Goal: Task Accomplishment & Management: Use online tool/utility

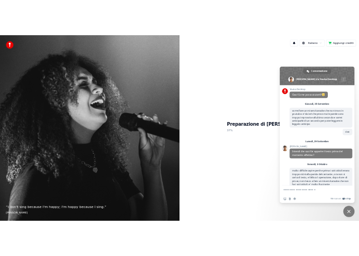
scroll to position [120, 0]
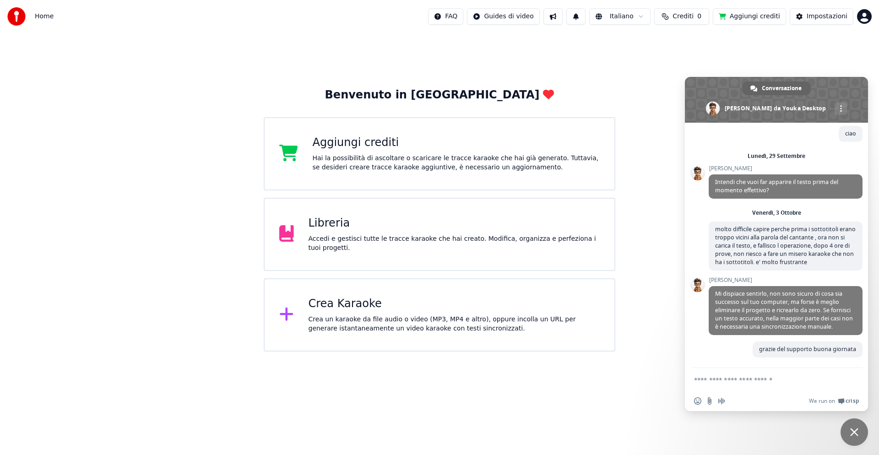
click at [350, 310] on div "Crea Karaoke" at bounding box center [453, 303] width 291 height 15
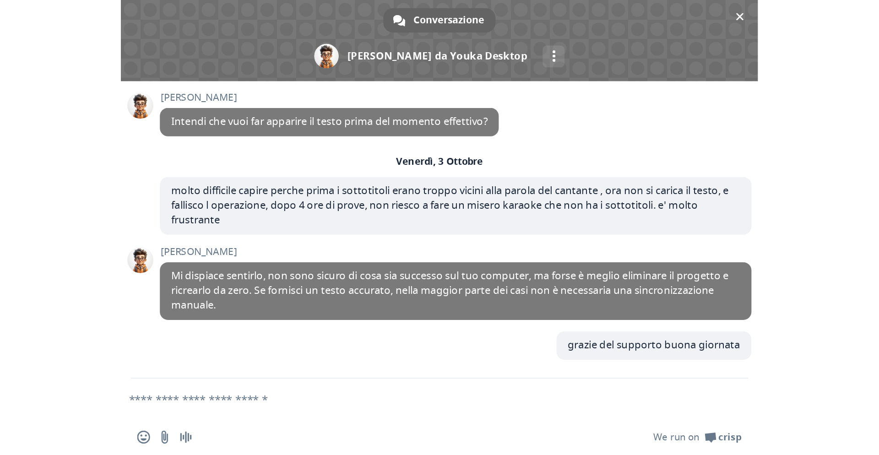
scroll to position [116, 0]
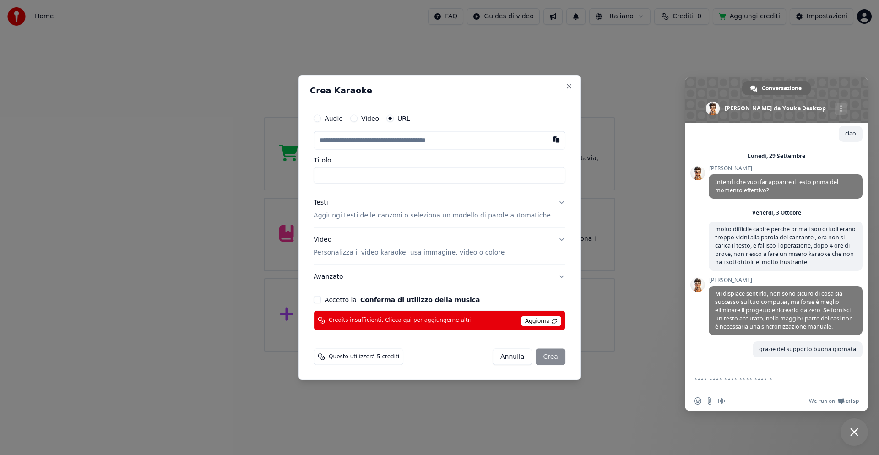
click at [367, 136] on input "text" at bounding box center [439, 140] width 252 height 18
click at [547, 138] on button "button" at bounding box center [556, 139] width 18 height 16
type input "**********"
click at [481, 178] on input "**********" at bounding box center [439, 175] width 252 height 16
drag, startPoint x: 474, startPoint y: 173, endPoint x: 330, endPoint y: 181, distance: 143.9
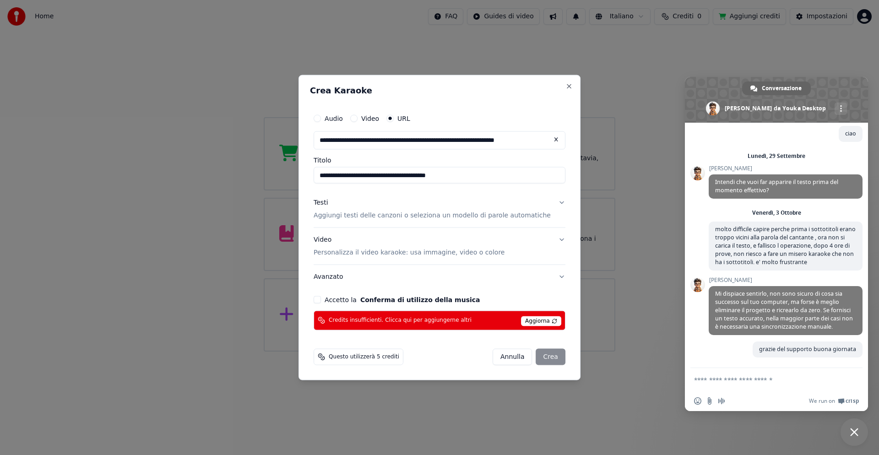
click at [330, 181] on input "**********" at bounding box center [439, 175] width 252 height 16
type input "********"
click at [321, 299] on button "Accetto la Conferma di utilizzo della musica" at bounding box center [316, 299] width 7 height 7
click at [540, 319] on span "Aggiorna" at bounding box center [541, 321] width 40 height 10
click at [539, 356] on div "[PERSON_NAME]" at bounding box center [528, 356] width 73 height 16
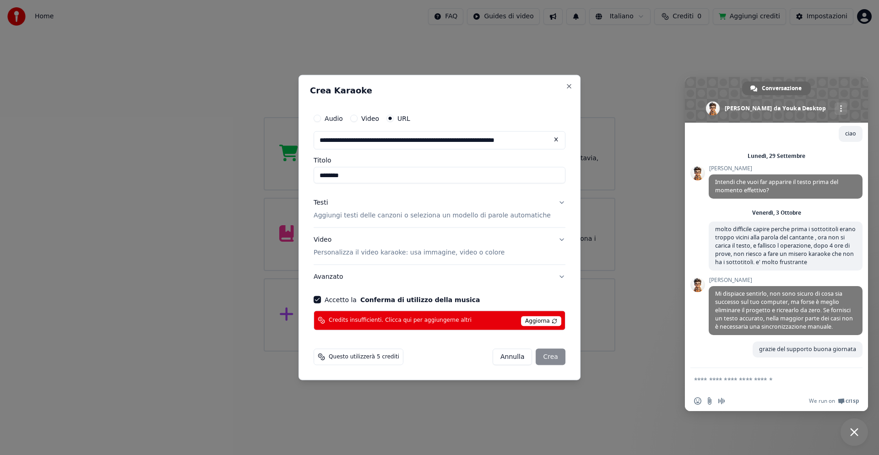
click at [374, 322] on span "Credits insufficienti. Clicca qui per aggiungerne altri" at bounding box center [400, 320] width 143 height 7
click at [357, 117] on button "Video" at bounding box center [353, 118] width 7 height 7
click at [341, 171] on input "Titolo" at bounding box center [439, 175] width 252 height 16
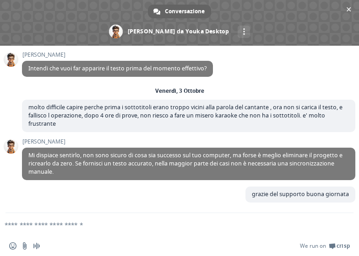
type input "********"
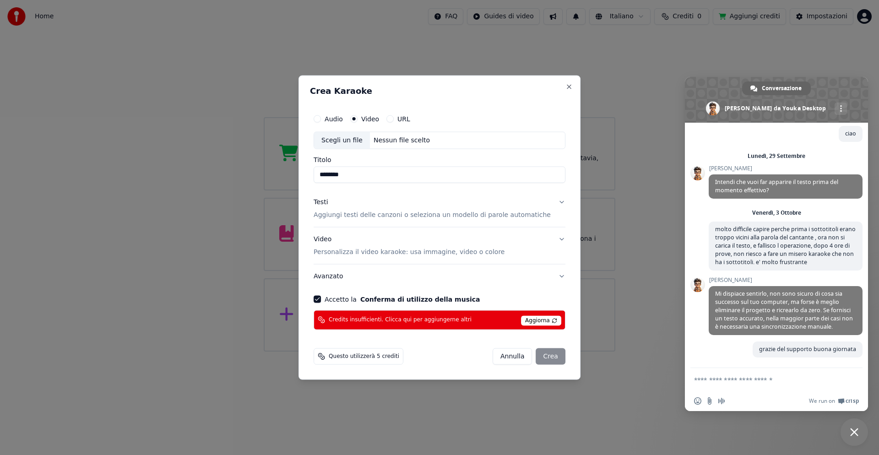
click at [358, 215] on p "Aggiungi testi delle canzoni o seleziona un modello di parole automatiche" at bounding box center [431, 214] width 237 height 9
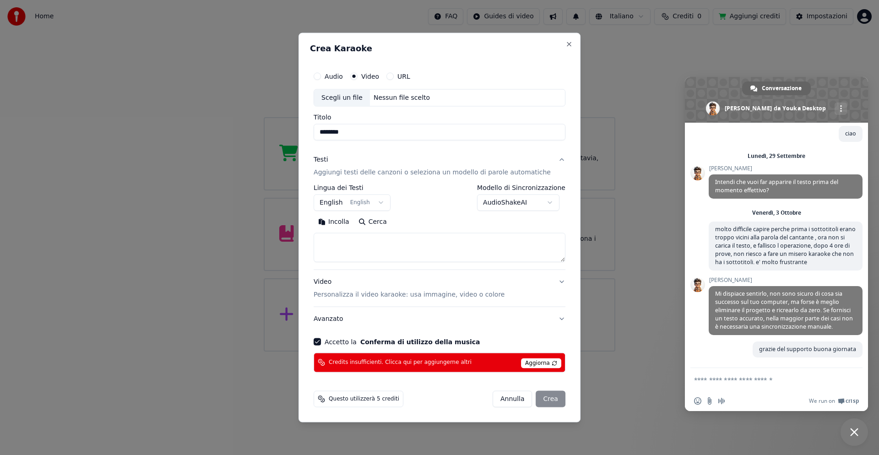
click at [340, 241] on textarea at bounding box center [439, 247] width 252 height 29
click at [346, 221] on button "Incolla" at bounding box center [333, 222] width 40 height 15
type textarea "**********"
click at [542, 397] on div "[PERSON_NAME]" at bounding box center [528, 398] width 73 height 16
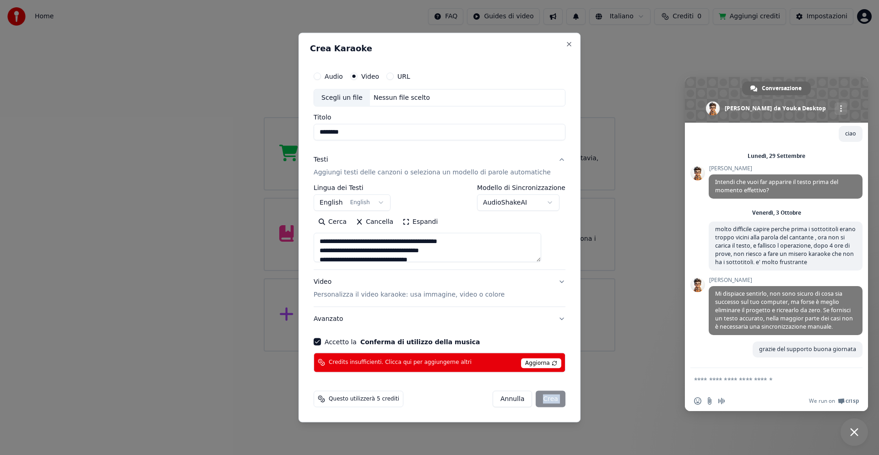
click at [542, 397] on div "[PERSON_NAME]" at bounding box center [528, 398] width 73 height 16
click at [531, 365] on span "Aggiorna" at bounding box center [541, 363] width 40 height 10
click at [545, 203] on button "AudioShakeAI" at bounding box center [518, 202] width 82 height 16
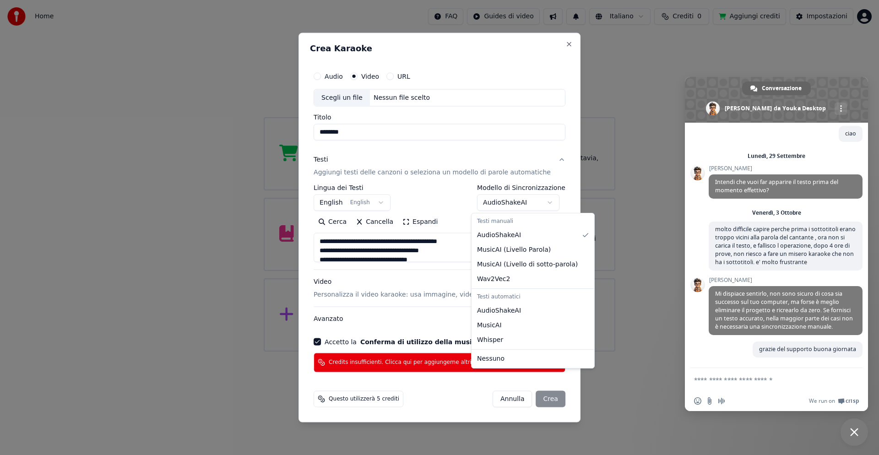
select select "**********"
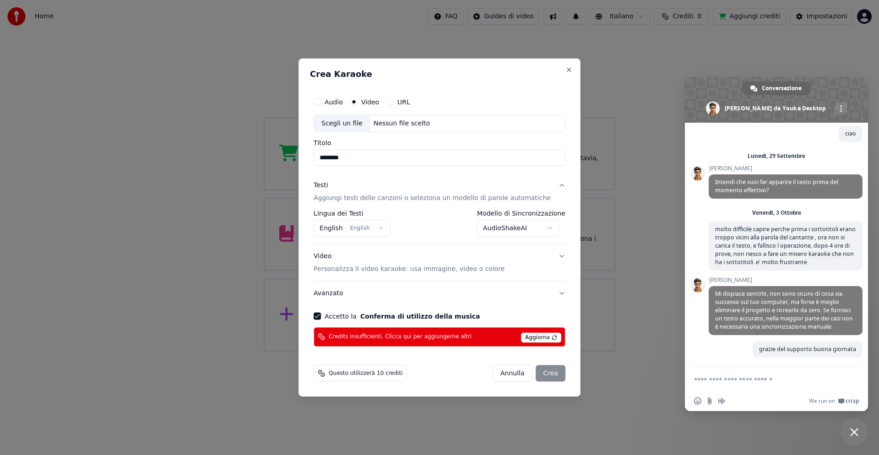
click at [533, 334] on span "Aggiorna" at bounding box center [541, 337] width 40 height 10
click at [538, 373] on div "[PERSON_NAME]" at bounding box center [528, 373] width 73 height 16
click at [358, 122] on div "Scegli un file" at bounding box center [342, 123] width 56 height 16
click at [394, 102] on button "URL" at bounding box center [389, 101] width 7 height 7
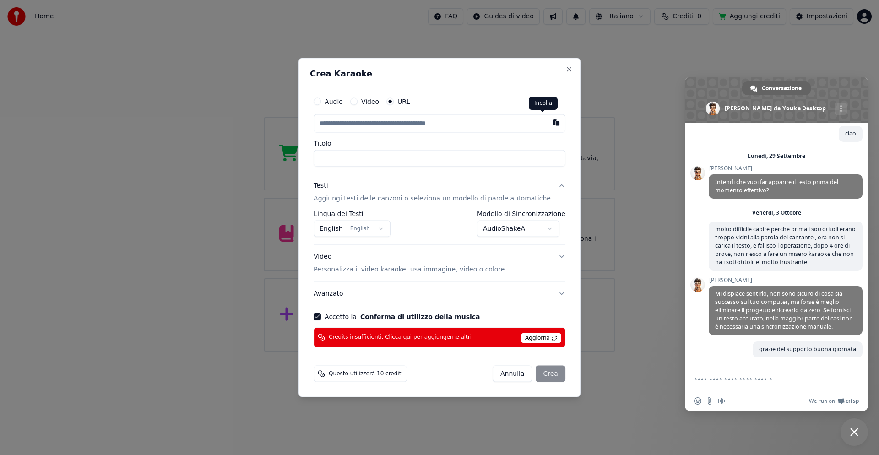
click at [547, 121] on button "button" at bounding box center [556, 122] width 18 height 16
type input "**********"
click at [535, 371] on div "[PERSON_NAME]" at bounding box center [528, 373] width 73 height 16
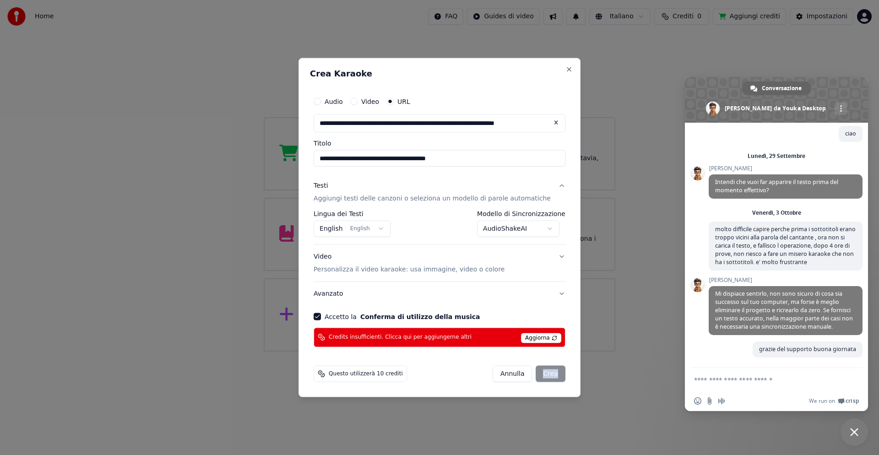
click at [535, 371] on div "[PERSON_NAME]" at bounding box center [528, 373] width 73 height 16
click at [541, 334] on span "Aggiorna" at bounding box center [541, 338] width 40 height 10
click at [357, 101] on button "Video" at bounding box center [353, 101] width 7 height 7
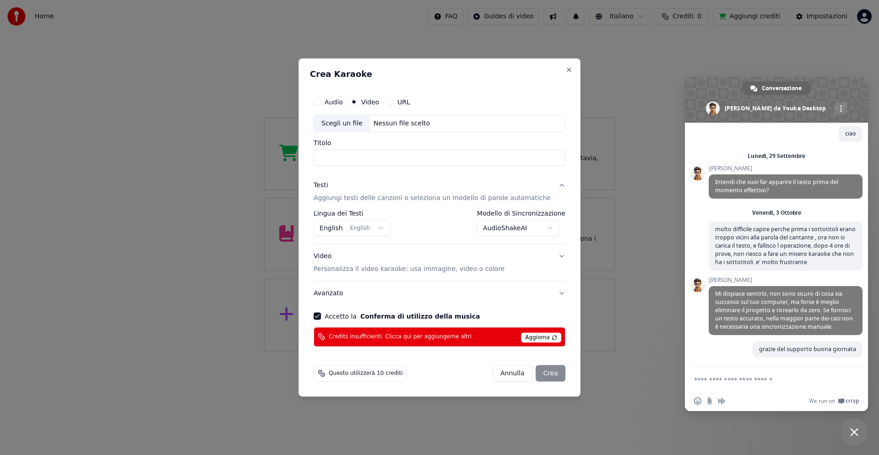
click at [543, 367] on div "[PERSON_NAME]" at bounding box center [528, 373] width 73 height 16
click at [543, 369] on div "[PERSON_NAME]" at bounding box center [528, 373] width 73 height 16
click at [543, 372] on div "[PERSON_NAME]" at bounding box center [528, 373] width 73 height 16
click at [537, 337] on span "Aggiorna" at bounding box center [541, 337] width 40 height 10
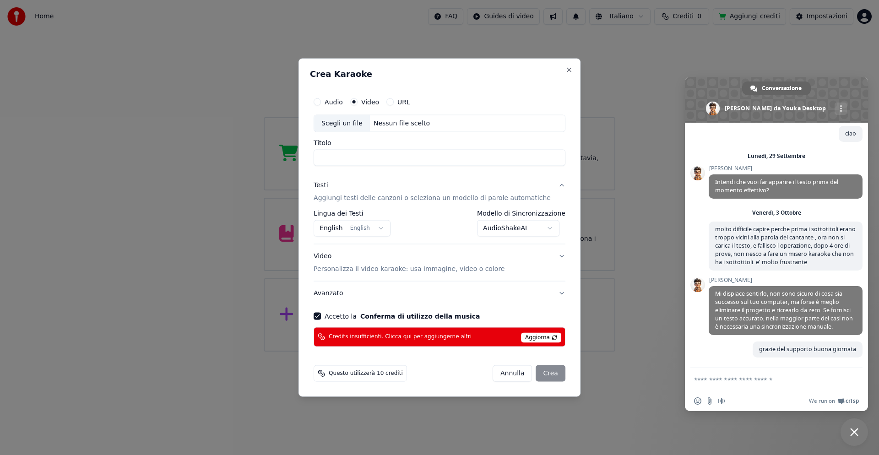
click at [537, 337] on span "Aggiorna" at bounding box center [541, 337] width 40 height 10
click at [537, 336] on span "Aggiorna" at bounding box center [541, 337] width 40 height 10
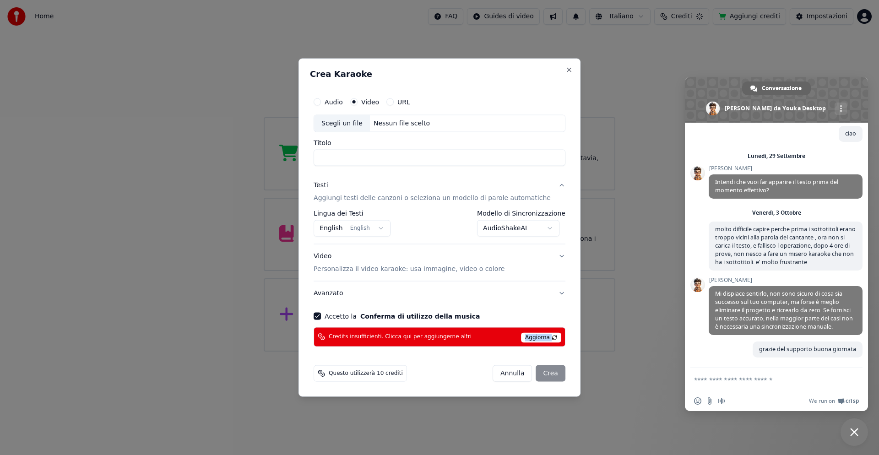
click at [537, 336] on span "Aggiorna" at bounding box center [541, 337] width 40 height 10
select select "**********"
select select
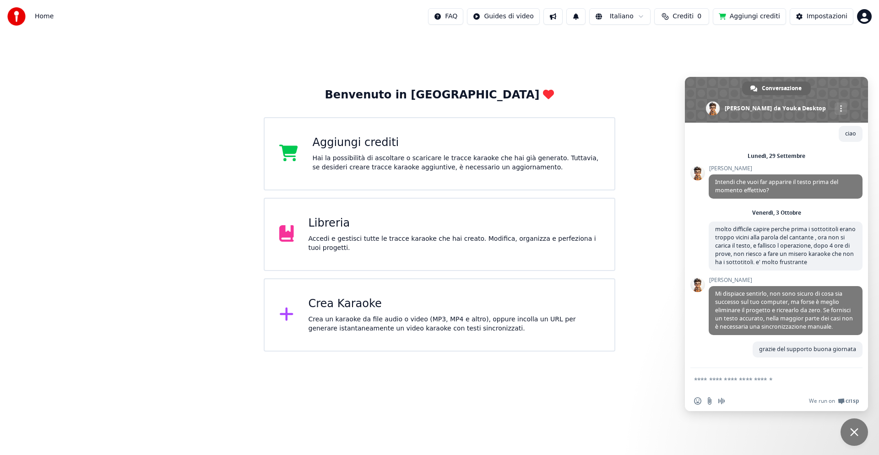
click at [14, 11] on img at bounding box center [16, 16] width 18 height 18
